Goal: Task Accomplishment & Management: Use online tool/utility

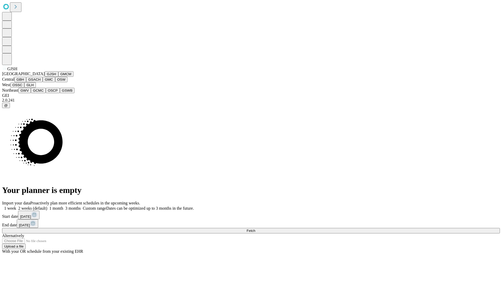
click at [45, 77] on button "GJSH" at bounding box center [52, 73] width 14 height 5
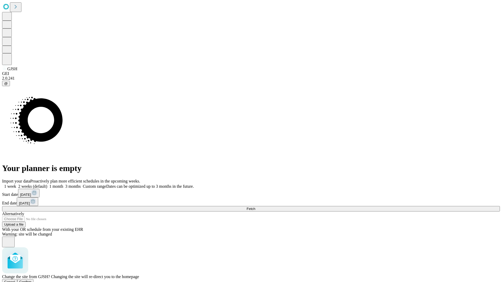
click at [32, 280] on span "Confirm" at bounding box center [25, 282] width 12 height 4
click at [63, 184] on label "1 month" at bounding box center [55, 186] width 16 height 4
click at [255, 207] on span "Fetch" at bounding box center [251, 209] width 9 height 4
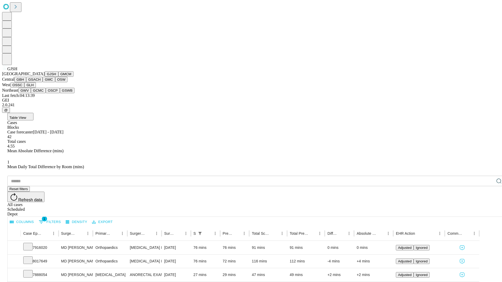
click at [58, 77] on button "GMCM" at bounding box center [65, 73] width 15 height 5
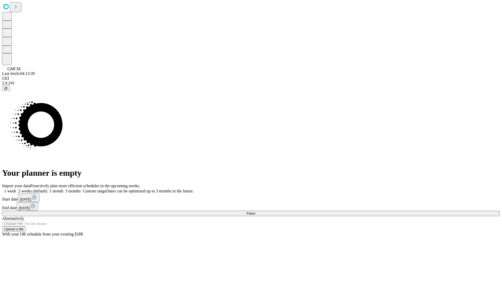
click at [63, 189] on label "1 month" at bounding box center [55, 191] width 16 height 4
click at [255, 212] on span "Fetch" at bounding box center [251, 214] width 9 height 4
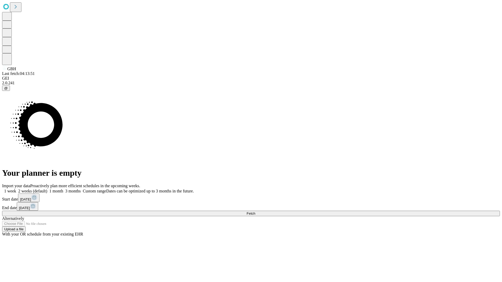
click at [63, 189] on label "1 month" at bounding box center [55, 191] width 16 height 4
click at [255, 212] on span "Fetch" at bounding box center [251, 214] width 9 height 4
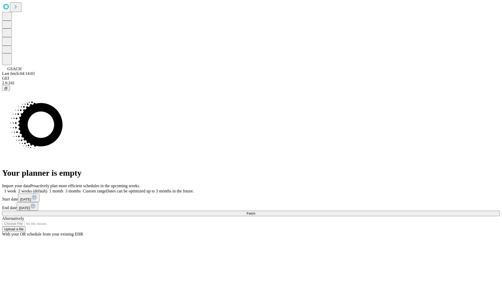
click at [63, 189] on label "1 month" at bounding box center [55, 191] width 16 height 4
click at [255, 212] on span "Fetch" at bounding box center [251, 214] width 9 height 4
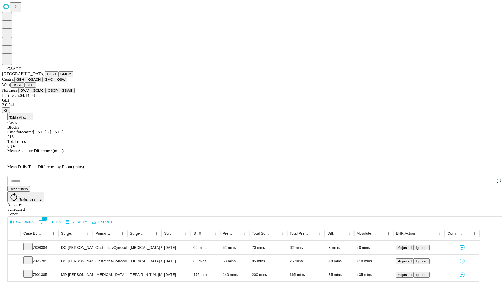
click at [43, 82] on button "GMC" at bounding box center [49, 79] width 12 height 5
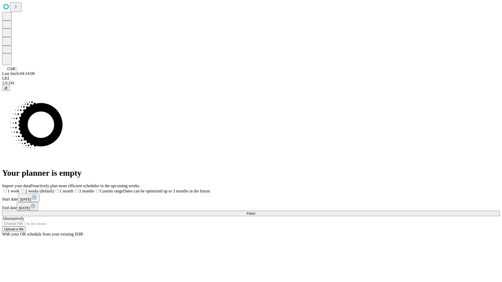
click at [73, 189] on label "1 month" at bounding box center [63, 191] width 19 height 4
click at [255, 212] on span "Fetch" at bounding box center [251, 214] width 9 height 4
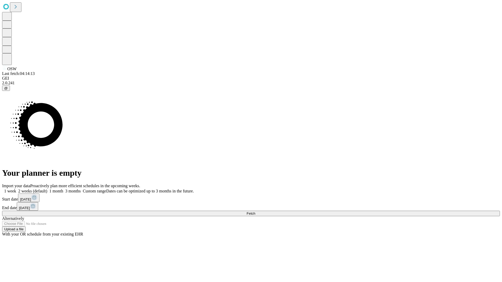
click at [63, 189] on label "1 month" at bounding box center [55, 191] width 16 height 4
click at [255, 212] on span "Fetch" at bounding box center [251, 214] width 9 height 4
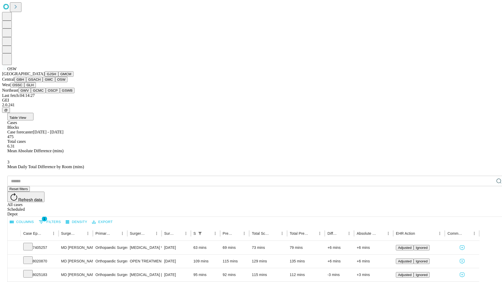
click at [25, 88] on button "OSSC" at bounding box center [17, 84] width 14 height 5
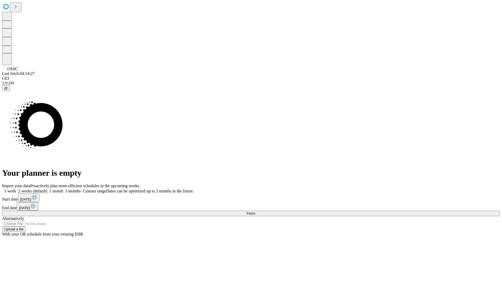
click at [63, 189] on label "1 month" at bounding box center [55, 191] width 16 height 4
click at [255, 212] on span "Fetch" at bounding box center [251, 214] width 9 height 4
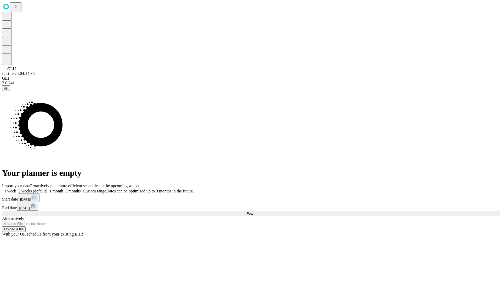
click at [255, 212] on span "Fetch" at bounding box center [251, 214] width 9 height 4
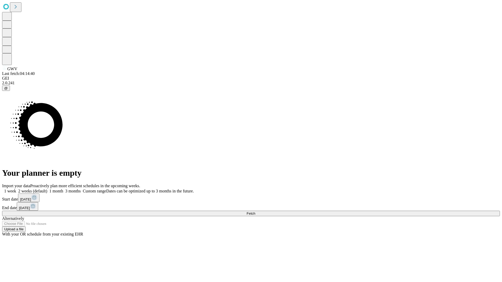
click at [63, 189] on label "1 month" at bounding box center [55, 191] width 16 height 4
click at [255, 212] on span "Fetch" at bounding box center [251, 214] width 9 height 4
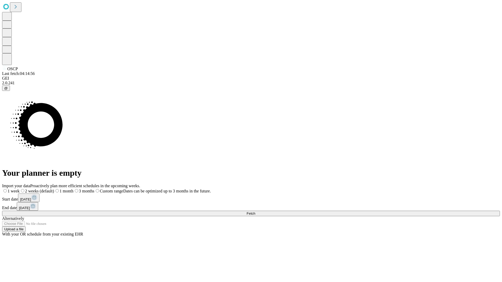
click at [73, 189] on label "1 month" at bounding box center [63, 191] width 19 height 4
click at [255, 212] on span "Fetch" at bounding box center [251, 214] width 9 height 4
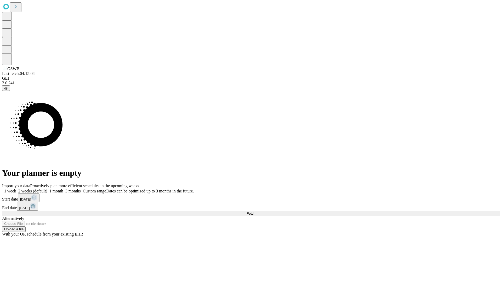
click at [63, 189] on label "1 month" at bounding box center [55, 191] width 16 height 4
click at [255, 212] on span "Fetch" at bounding box center [251, 214] width 9 height 4
